Goal: Information Seeking & Learning: Learn about a topic

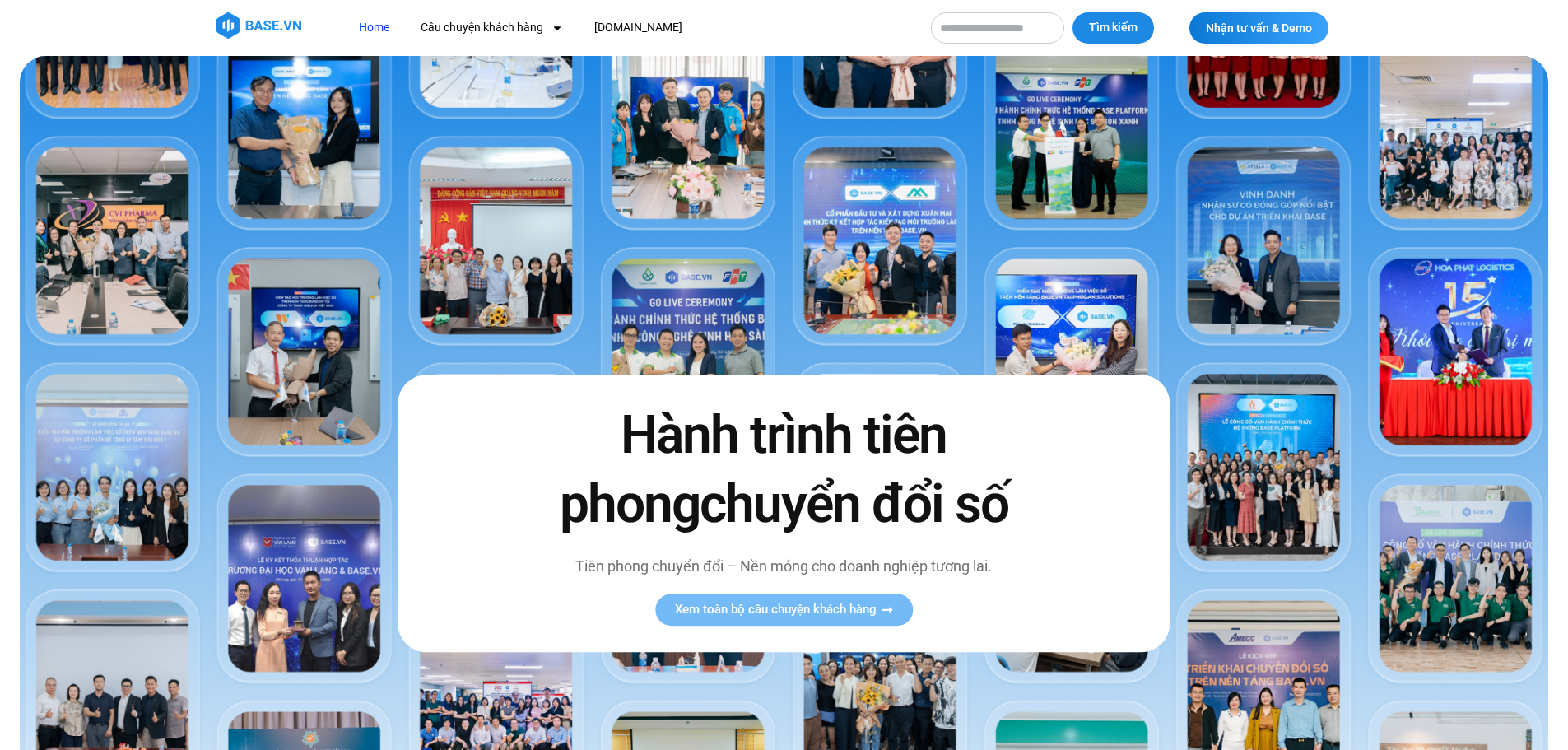
click at [286, 22] on img at bounding box center [258, 25] width 85 height 26
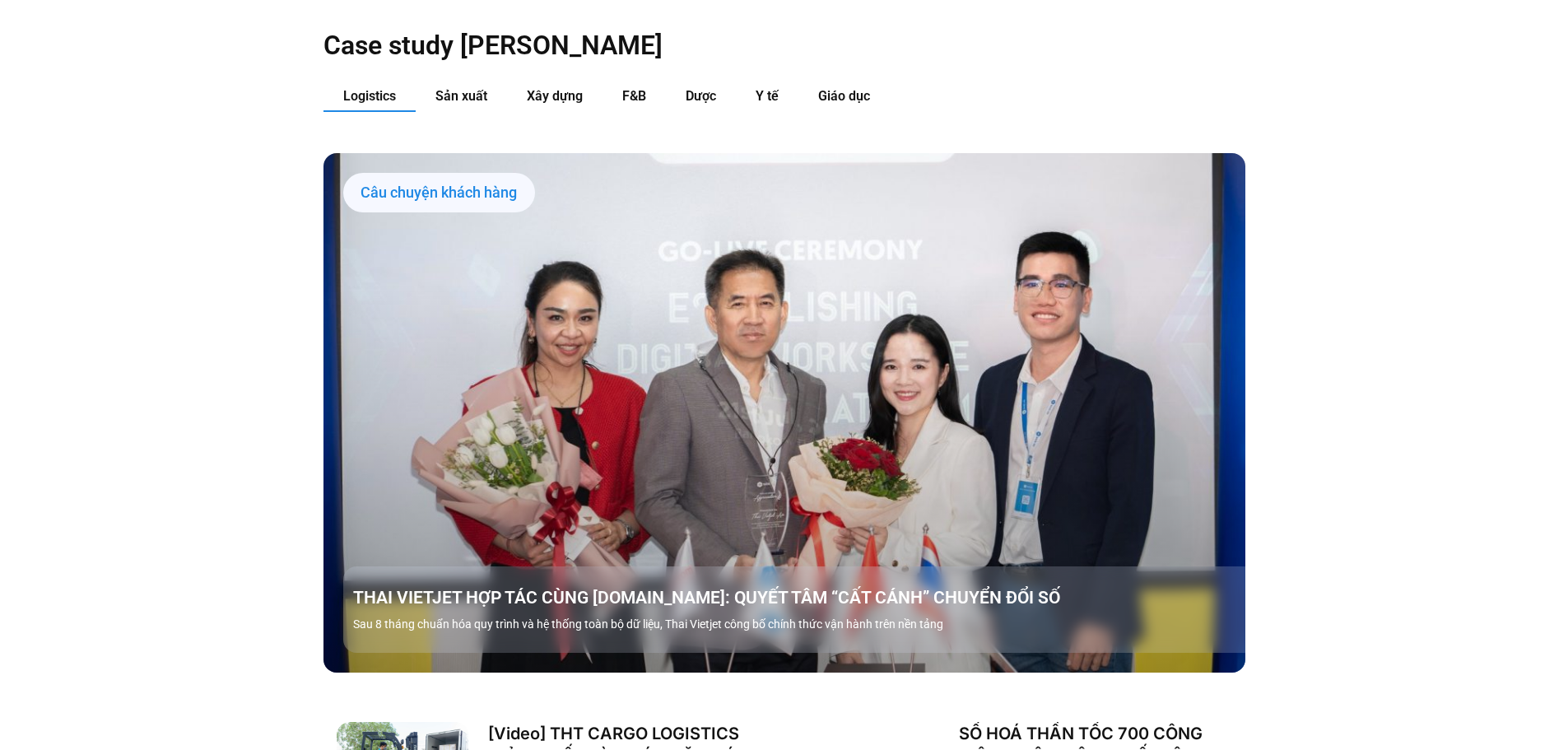
scroll to position [1811, 0]
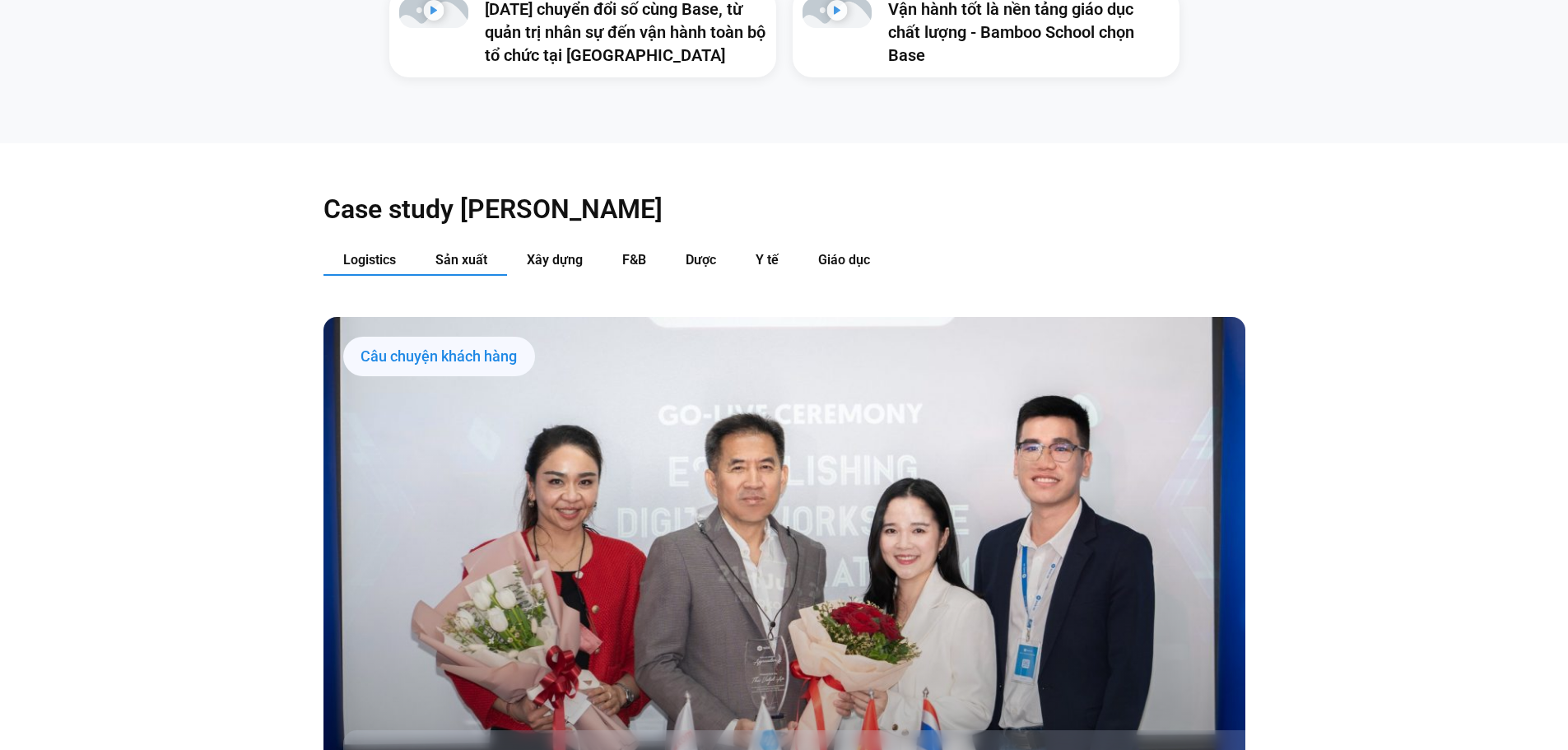
click at [455, 246] on button "Sản xuất" at bounding box center [461, 260] width 91 height 30
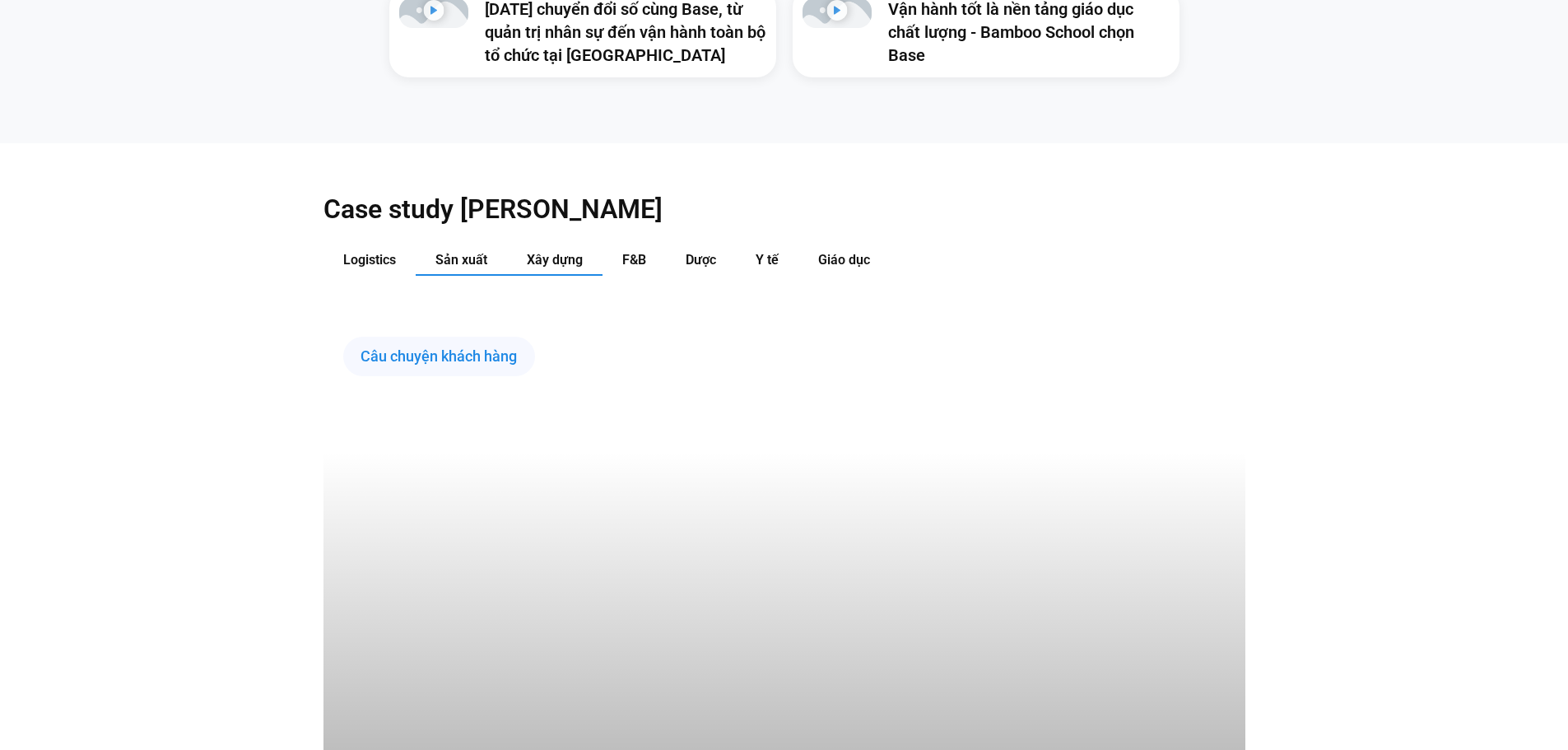
click at [521, 246] on button "Xây dựng" at bounding box center [554, 260] width 96 height 30
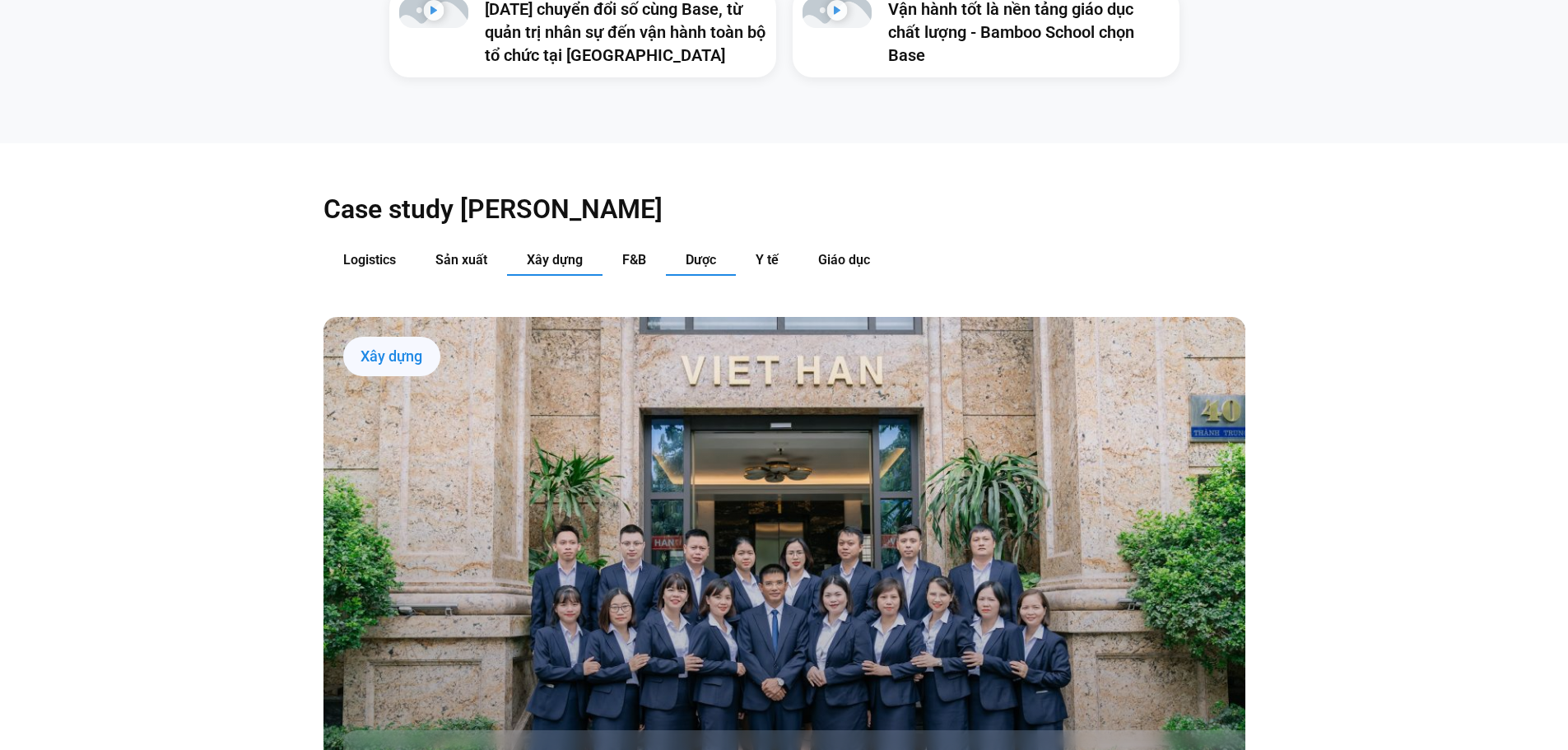
click at [712, 246] on button "Dược" at bounding box center [701, 260] width 70 height 30
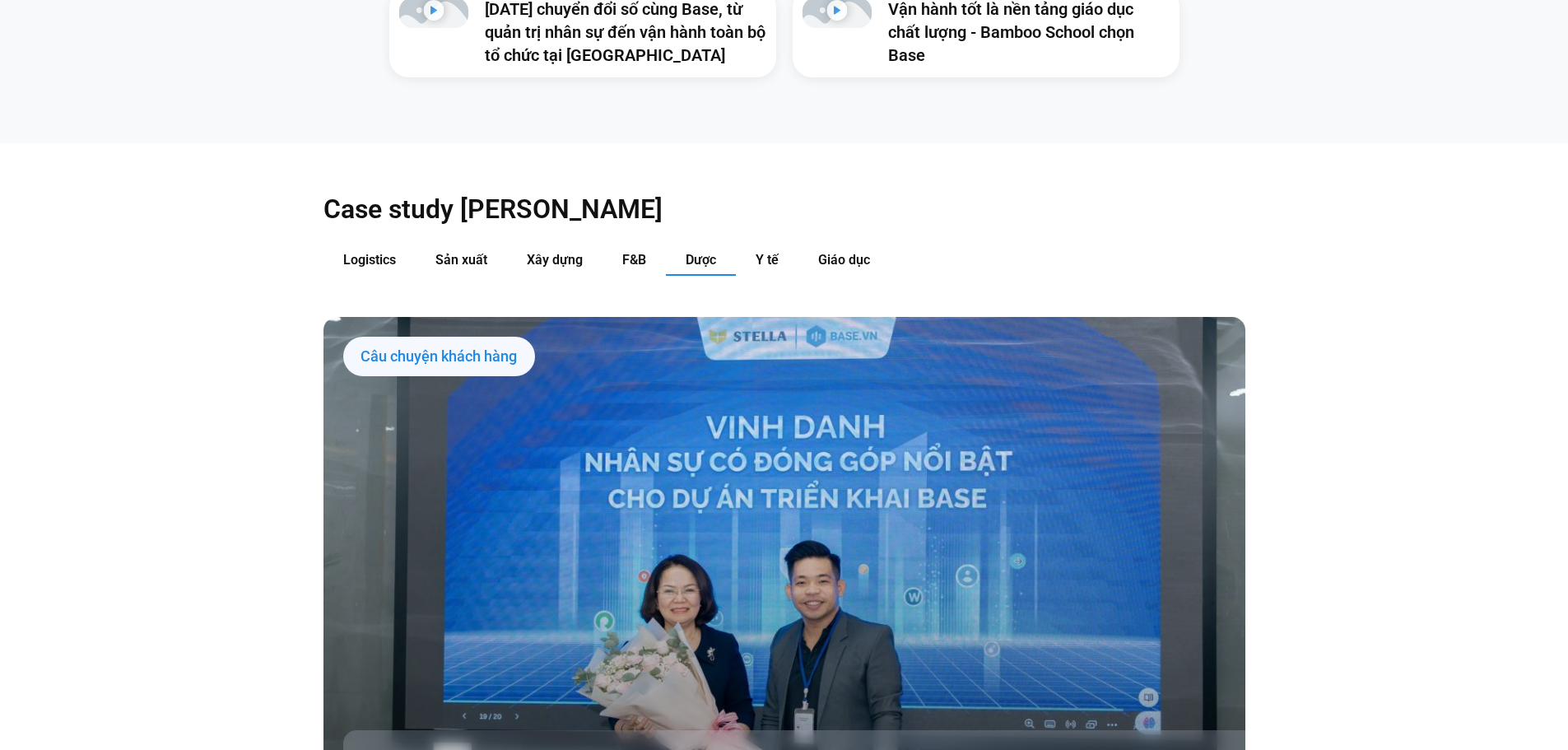
click at [771, 215] on div "Case study theo Ngành Logistics Sản xuất Xây dựng F&B Dược Y tế Giáo dục Câu ch…" at bounding box center [784, 649] width 922 height 1013
click at [1512, 427] on div "Case study theo Ngành Logistics Sản xuất Xây dựng F&B Dược Y tế Giáo dục Câu ch…" at bounding box center [784, 649] width 1568 height 1013
click at [845, 252] on span "Giáo dục" at bounding box center [844, 259] width 52 height 15
